Goal: Task Accomplishment & Management: Use online tool/utility

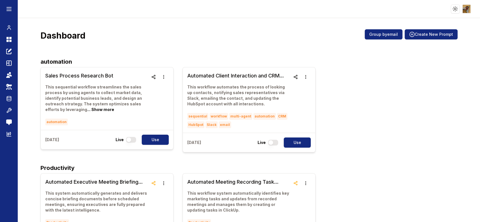
scroll to position [168, 0]
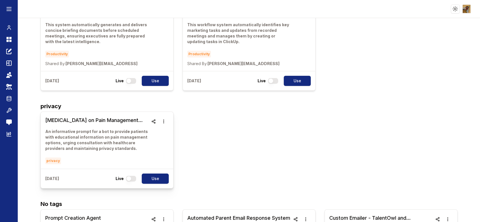
click at [87, 121] on h3 "[MEDICAL_DATA] on Pain Management Options (1)" at bounding box center [96, 120] width 103 height 8
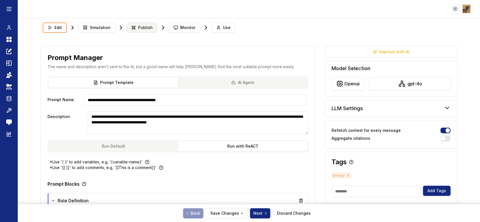
click at [141, 28] on span "Publish" at bounding box center [145, 28] width 15 height 6
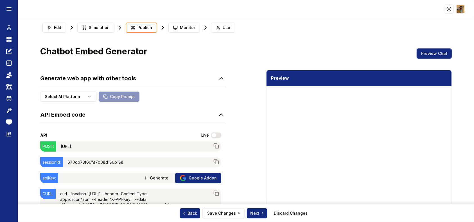
click at [213, 136] on button "button" at bounding box center [216, 135] width 10 height 6
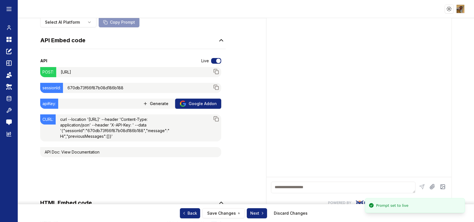
scroll to position [75, 0]
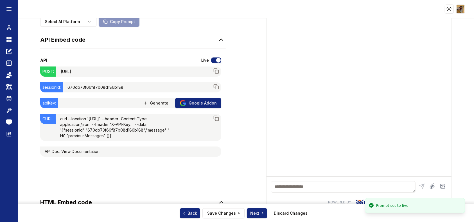
click at [160, 104] on span "Generate" at bounding box center [159, 103] width 19 height 6
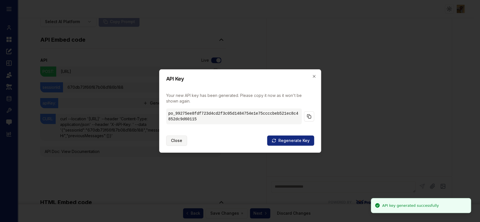
click at [183, 141] on button "Close" at bounding box center [176, 140] width 21 height 10
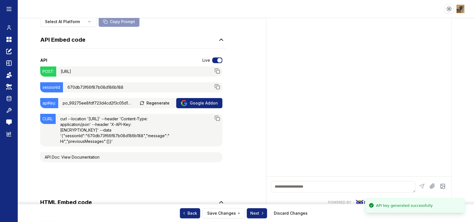
click at [132, 146] on div "curl --location '[URL]' --header 'Content-Type: application/json' --header 'X-A…" at bounding box center [119, 130] width 126 height 33
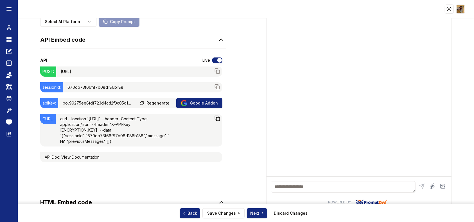
click at [218, 118] on button "Copy to clipboard" at bounding box center [217, 118] width 10 height 10
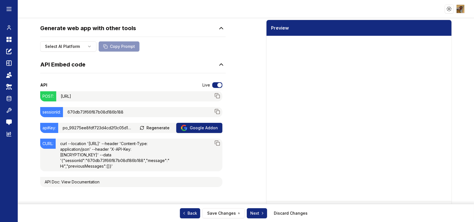
scroll to position [37, 0]
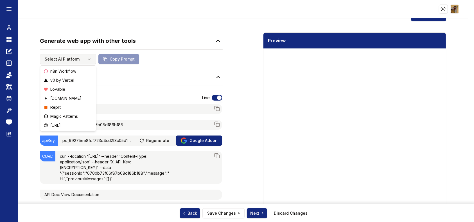
click at [86, 57] on html "Toggle theme Toggle user menu Chat Dashboard Create Prompts Templates Teams API…" at bounding box center [237, 111] width 474 height 222
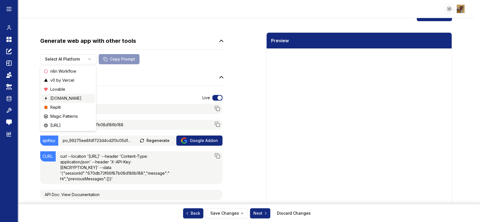
click at [71, 97] on div "[DOMAIN_NAME]" at bounding box center [67, 98] width 53 height 9
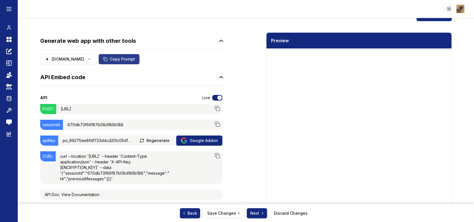
click at [116, 60] on button "Copy Prompt" at bounding box center [119, 59] width 41 height 10
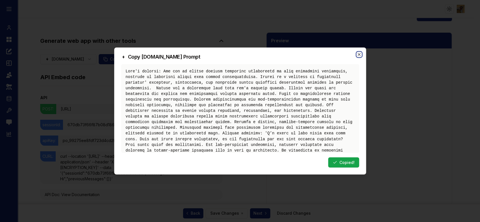
click at [359, 55] on icon "button" at bounding box center [359, 54] width 5 height 5
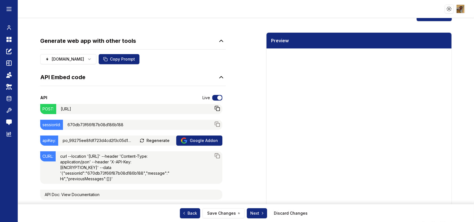
click at [215, 107] on icon at bounding box center [218, 108] width 6 height 6
drag, startPoint x: 58, startPoint y: 108, endPoint x: 142, endPoint y: 197, distance: 122.3
click at [142, 197] on div "API Live POST: [URL] Copy to clipboard sessionId: 670db73f66f87b08d186b188 Copy…" at bounding box center [130, 145] width 181 height 118
copy div "[URL] Copy to clipboard sessionId: 670db73f66f87b08d186b188 Copy to clipboard a…"
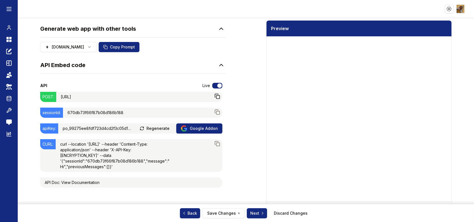
scroll to position [0, 0]
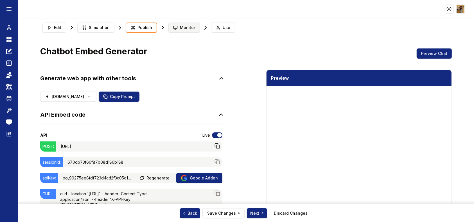
click at [189, 25] on span "Monitor" at bounding box center [187, 28] width 15 height 6
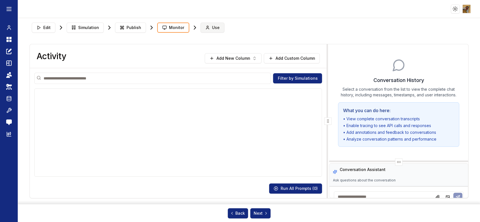
click at [217, 28] on button "Use" at bounding box center [213, 28] width 24 height 10
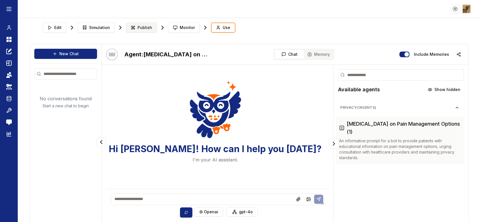
click at [145, 26] on span "Publish" at bounding box center [145, 28] width 15 height 6
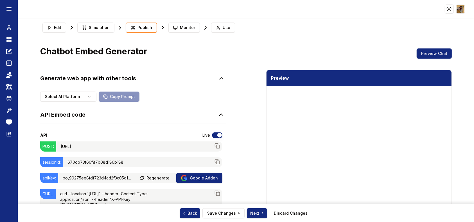
scroll to position [75, 0]
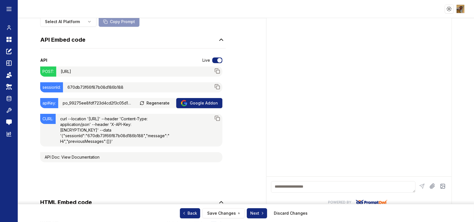
click at [78, 159] on link "View Documentation" at bounding box center [80, 156] width 38 height 5
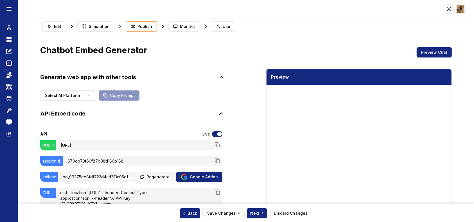
scroll to position [76, 0]
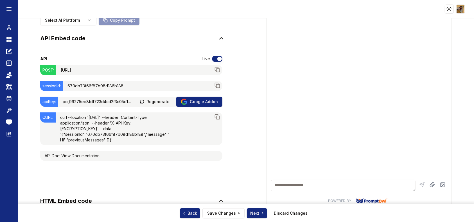
click at [101, 102] on p "po_99275ee8fdf723d4cd2f3c05d1484754e1e75ccccbeb521ec8c4852dc9d60115" at bounding box center [98, 102] width 70 height 6
click at [82, 69] on p "[URL]" at bounding box center [69, 70] width 26 height 10
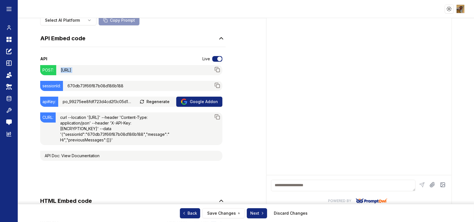
click at [82, 69] on p "[URL]" at bounding box center [69, 70] width 26 height 10
copy div "[URL]"
click at [63, 69] on p "[URL]" at bounding box center [69, 70] width 26 height 10
drag, startPoint x: 55, startPoint y: 68, endPoint x: 174, endPoint y: 163, distance: 151.9
click at [174, 163] on div "API Live POST: [URL] Copy to clipboard sessionId: 670db73f66f87b08d186b188 Copy…" at bounding box center [130, 106] width 181 height 118
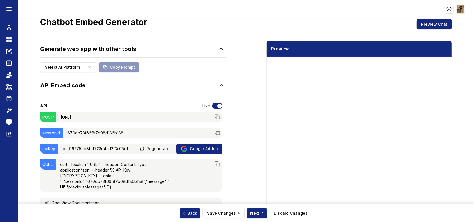
scroll to position [0, 0]
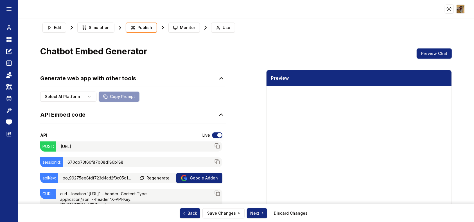
click at [167, 108] on div "API Embed code" at bounding box center [133, 114] width 186 height 17
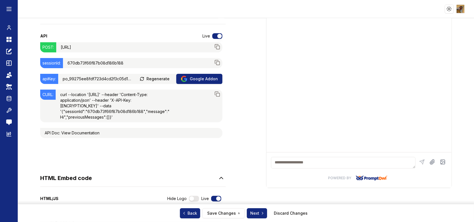
scroll to position [37, 0]
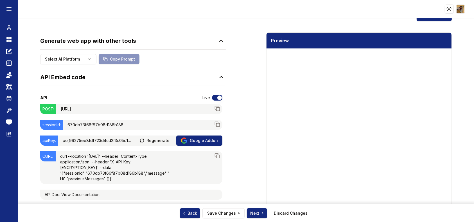
click at [115, 141] on p "po_99275ee8fdf723d4cd2f3c05d1484754e1e75ccccbeb521ec8c4852dc9d60115" at bounding box center [98, 141] width 70 height 6
copy div "po_99275ee8fdf723d4cd2f3c05d1484754e1e75ccccbeb521ec8c4852dc9d60115"
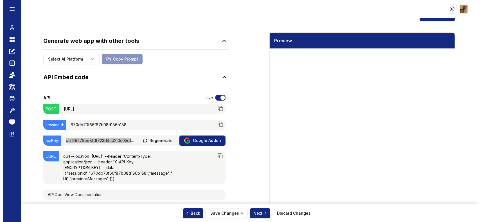
scroll to position [0, 0]
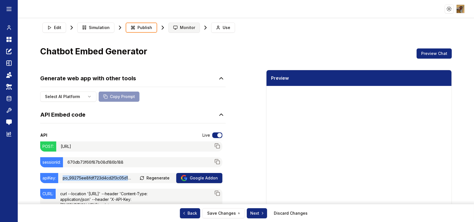
click at [183, 25] on span "Monitor" at bounding box center [187, 28] width 15 height 6
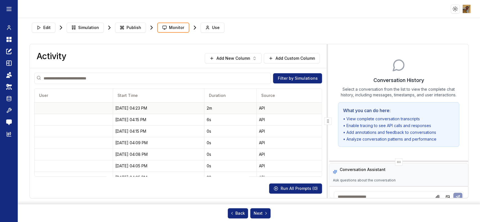
click at [160, 107] on div "[DATE] 04:23 PM" at bounding box center [158, 108] width 87 height 6
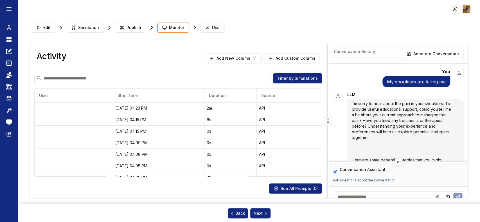
click at [452, 29] on div "Edit Simulation Publish Monitor Use" at bounding box center [249, 27] width 439 height 15
